Goal: Task Accomplishment & Management: Use online tool/utility

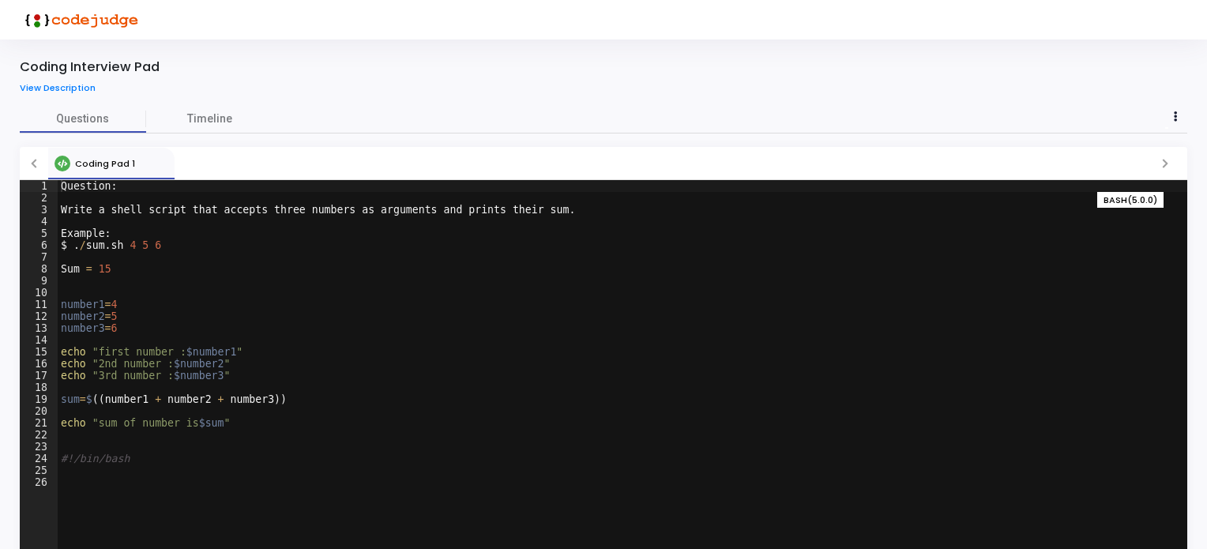
scroll to position [52, 0]
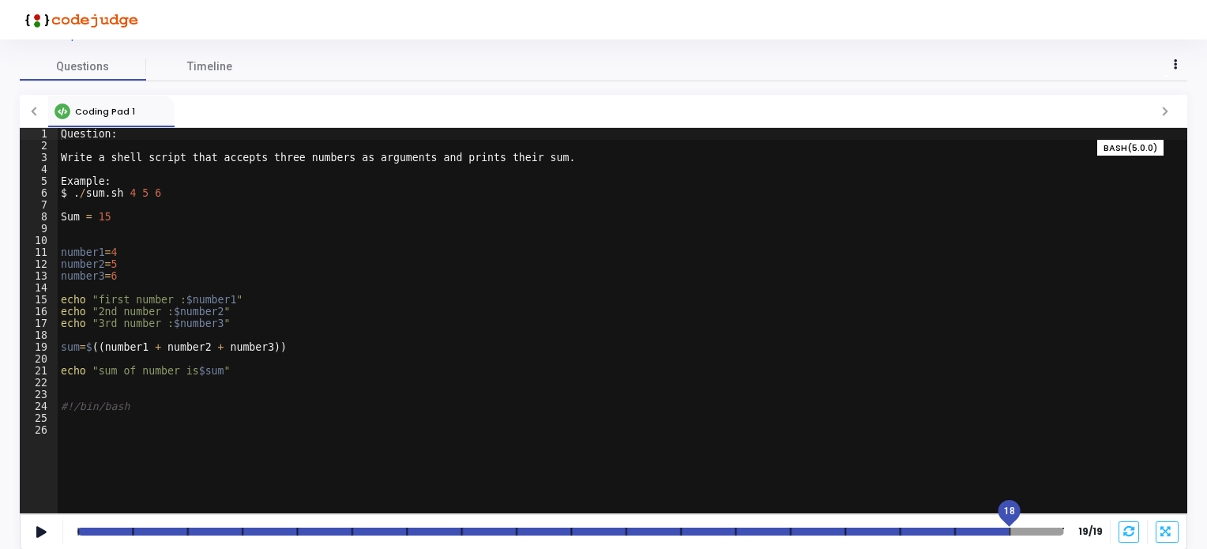
click at [1003, 536] on mat-slider "18" at bounding box center [570, 531] width 999 height 13
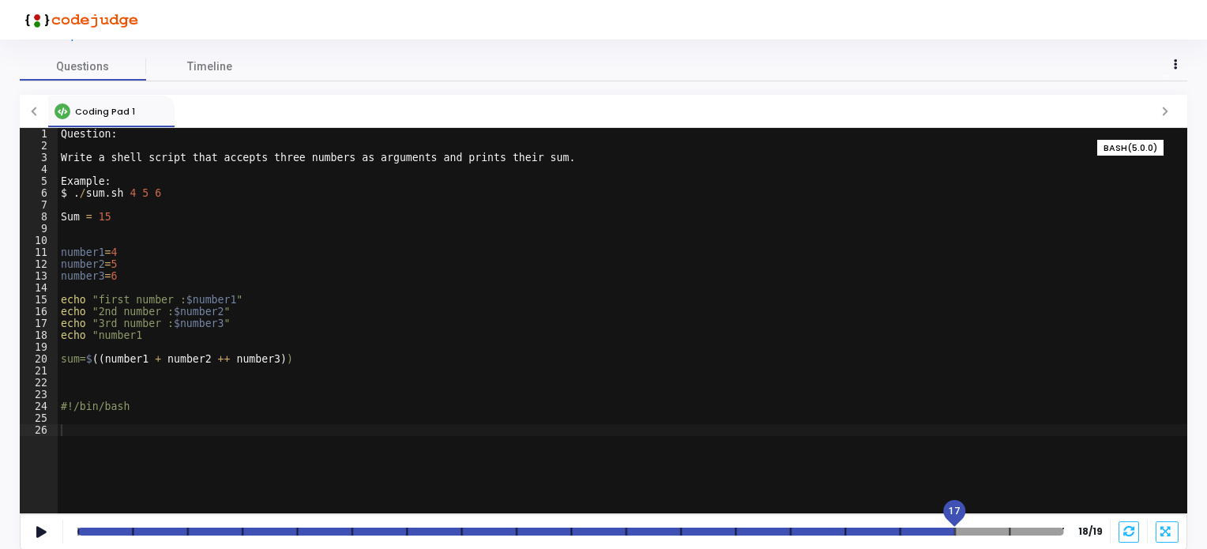
click at [940, 531] on div at bounding box center [570, 532] width 986 height 8
click at [873, 534] on div at bounding box center [570, 532] width 986 height 8
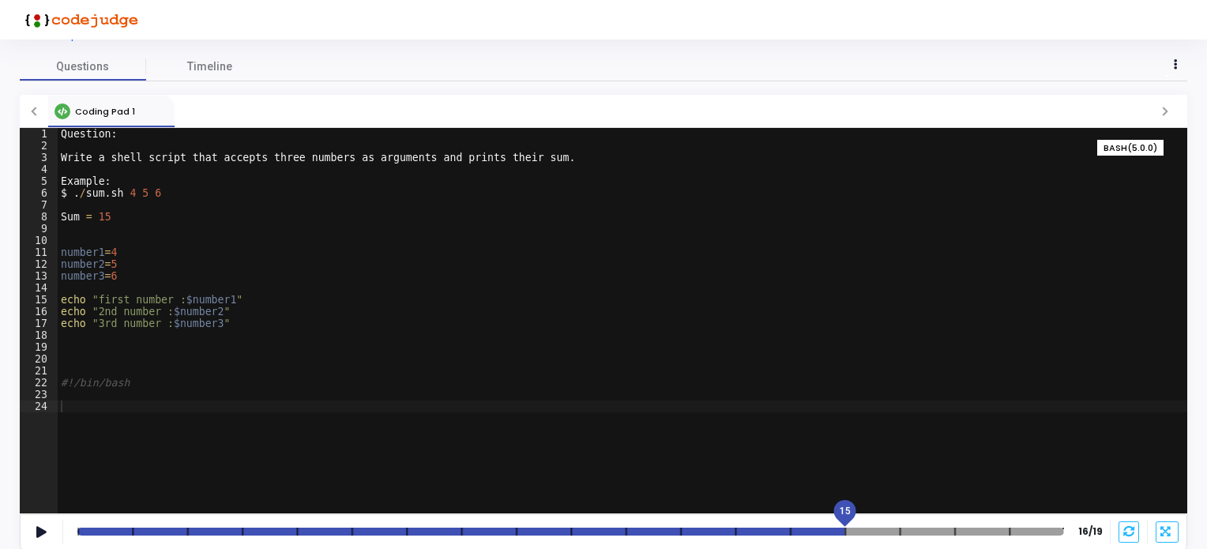
click at [841, 534] on div at bounding box center [570, 532] width 986 height 8
click at [815, 536] on mat-slider "14" at bounding box center [570, 531] width 999 height 13
click at [774, 533] on div at bounding box center [570, 532] width 986 height 8
click at [754, 529] on div at bounding box center [570, 532] width 986 height 8
click at [688, 530] on div at bounding box center [570, 532] width 986 height 8
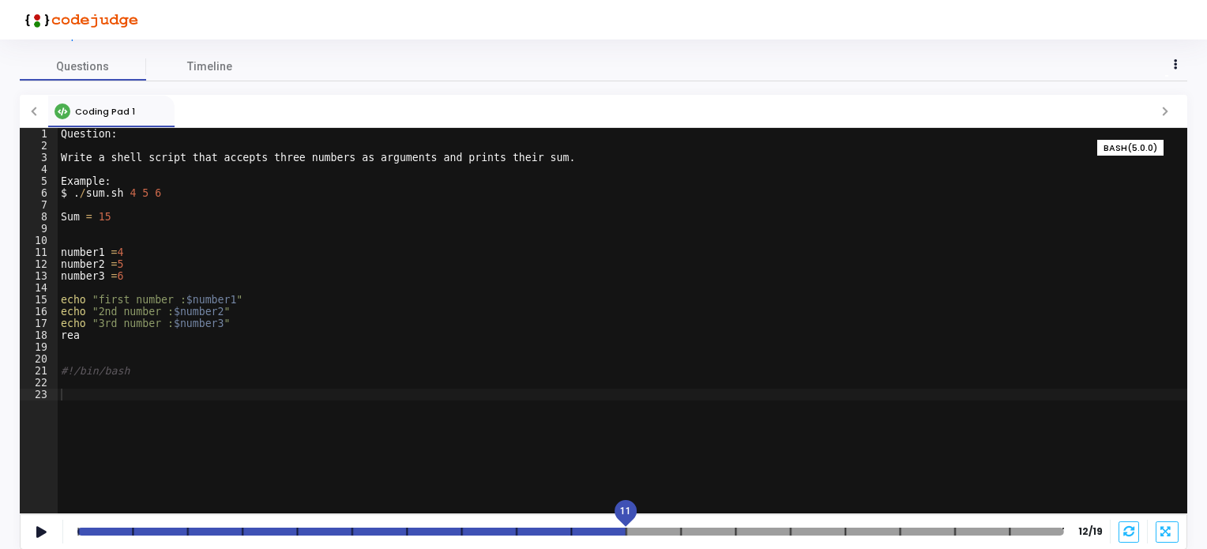
click at [628, 527] on mat-slider "11" at bounding box center [570, 531] width 999 height 13
click at [569, 533] on div at bounding box center [570, 532] width 986 height 8
click at [518, 529] on div at bounding box center [570, 532] width 986 height 8
click at [449, 526] on mat-slider "9" at bounding box center [570, 531] width 999 height 13
click at [401, 531] on div at bounding box center [570, 532] width 986 height 8
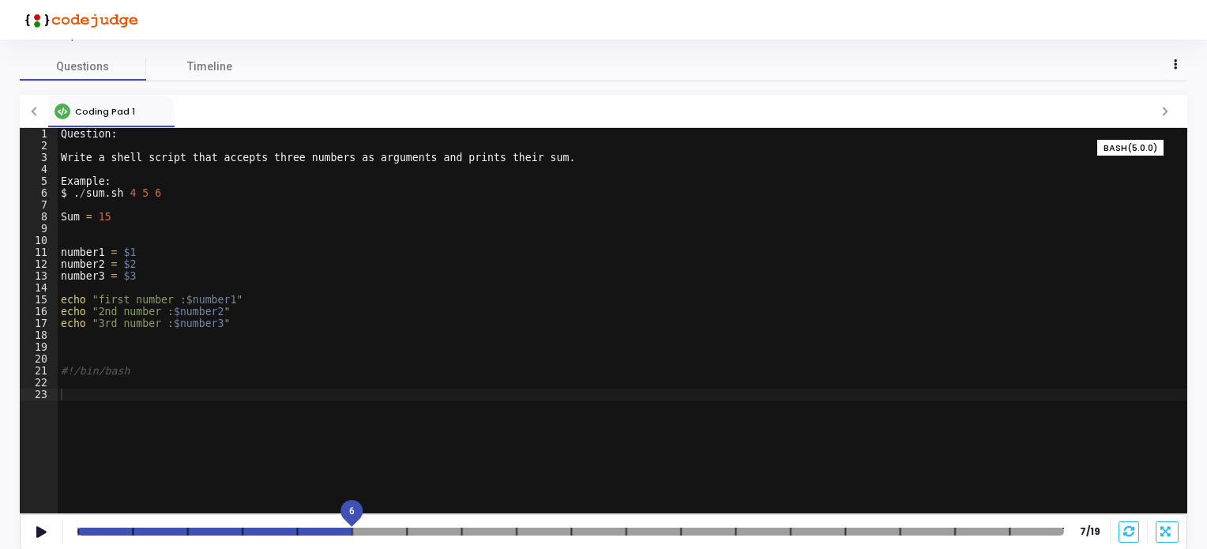
click at [341, 529] on div at bounding box center [570, 532] width 986 height 8
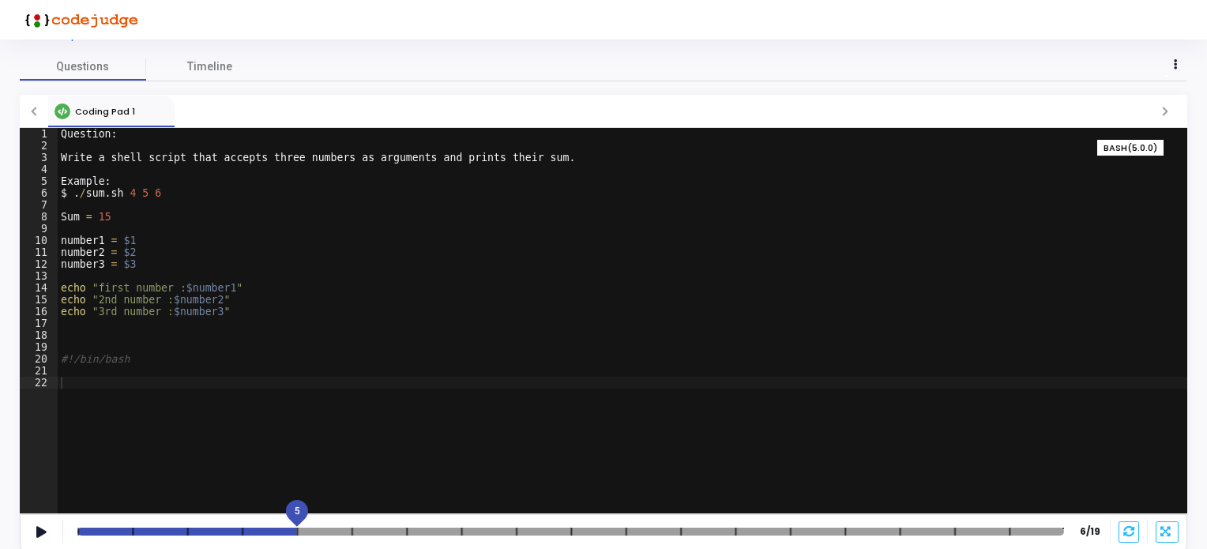
click at [277, 530] on div at bounding box center [570, 532] width 986 height 8
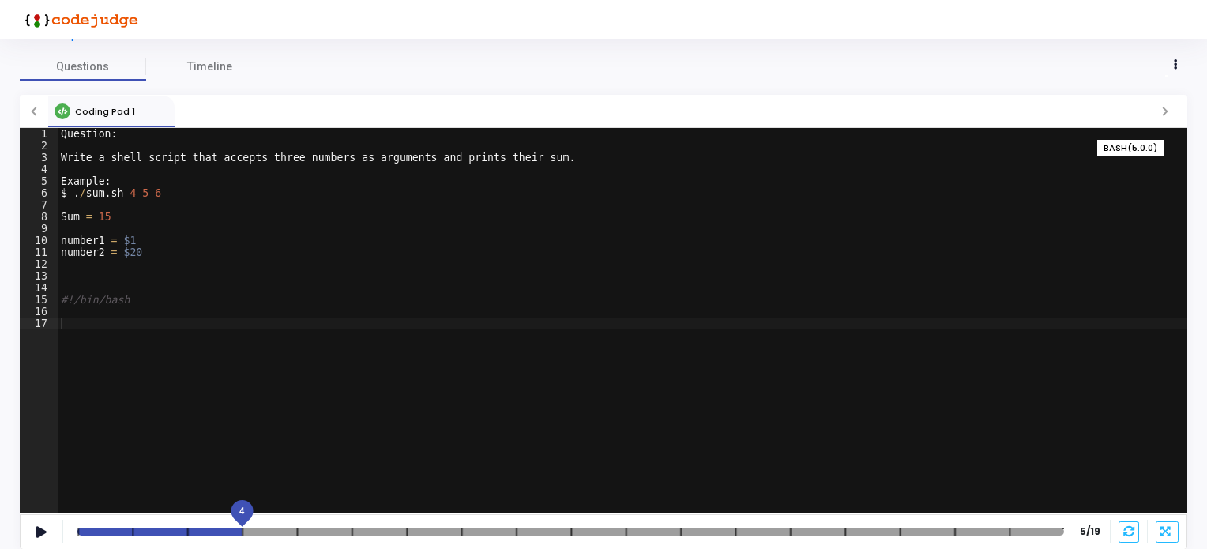
click at [223, 528] on div at bounding box center [570, 532] width 986 height 8
click at [176, 530] on div at bounding box center [570, 532] width 986 height 8
click at [123, 533] on div at bounding box center [570, 532] width 986 height 8
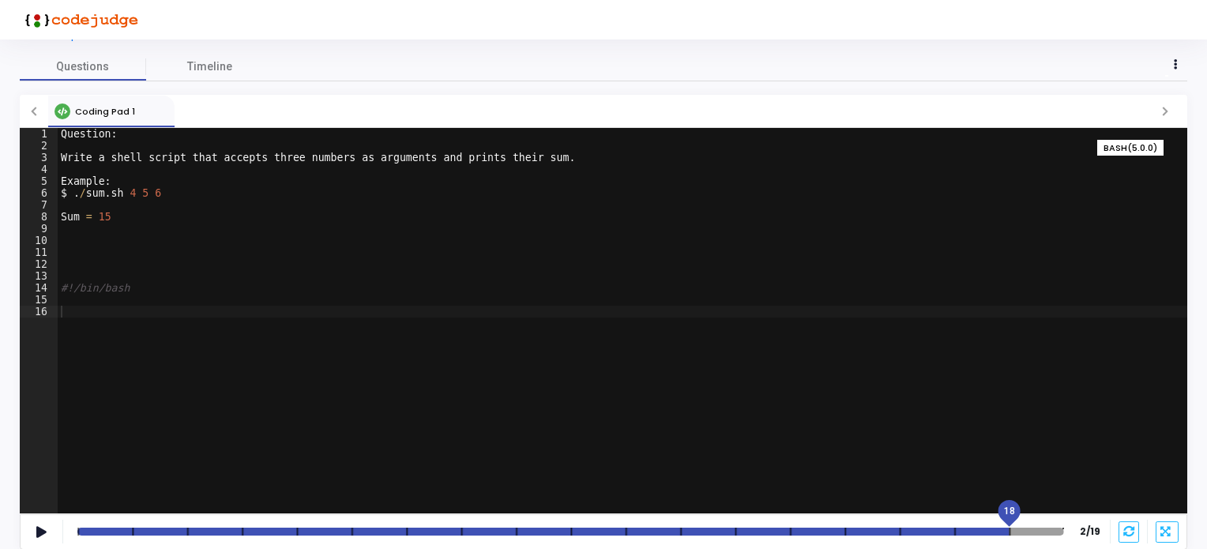
click at [1035, 531] on div at bounding box center [570, 532] width 986 height 8
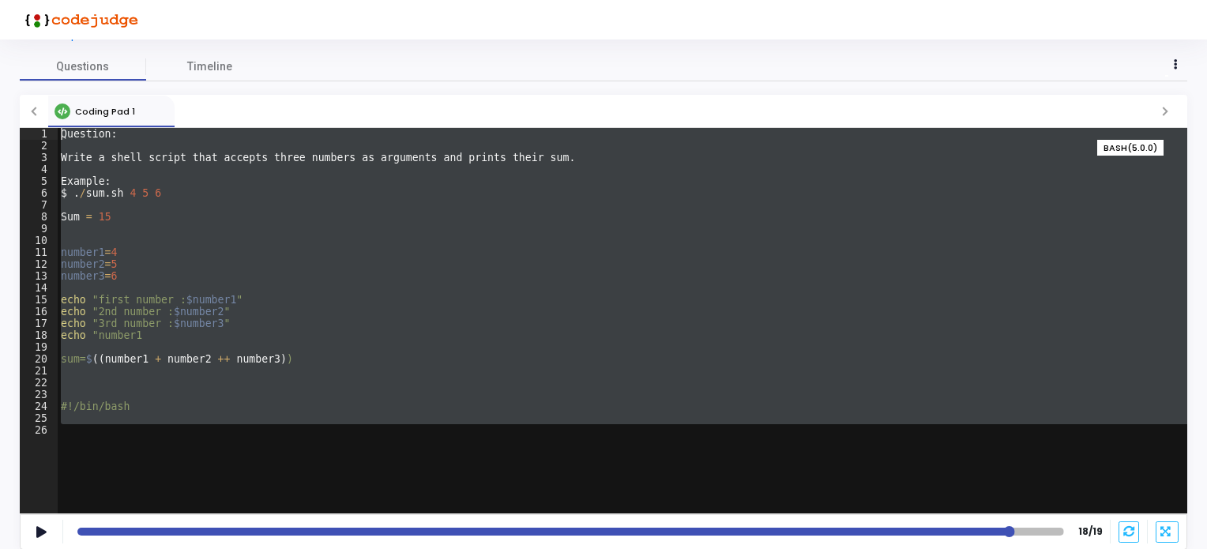
drag, startPoint x: 158, startPoint y: 427, endPoint x: 57, endPoint y: 122, distance: 321.1
click at [57, 122] on div "Coding Pad 1 1 2 3 4 5 6 7 8 9 10 11 12 13 14 15 16 17 18 19 20 21 22 23 24 25 …" at bounding box center [603, 322] width 1167 height 455
type textarea "Question:"
